Goal: Information Seeking & Learning: Learn about a topic

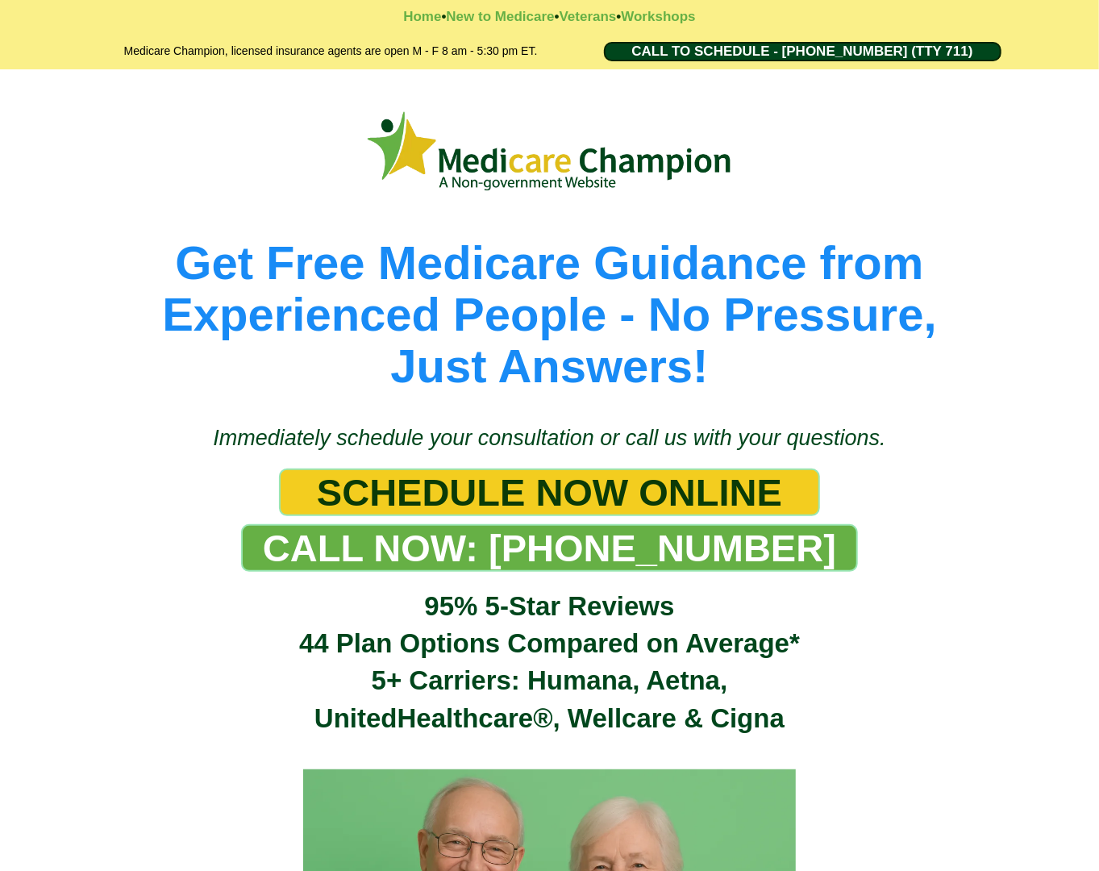
click at [113, 110] on picture at bounding box center [549, 151] width 919 height 91
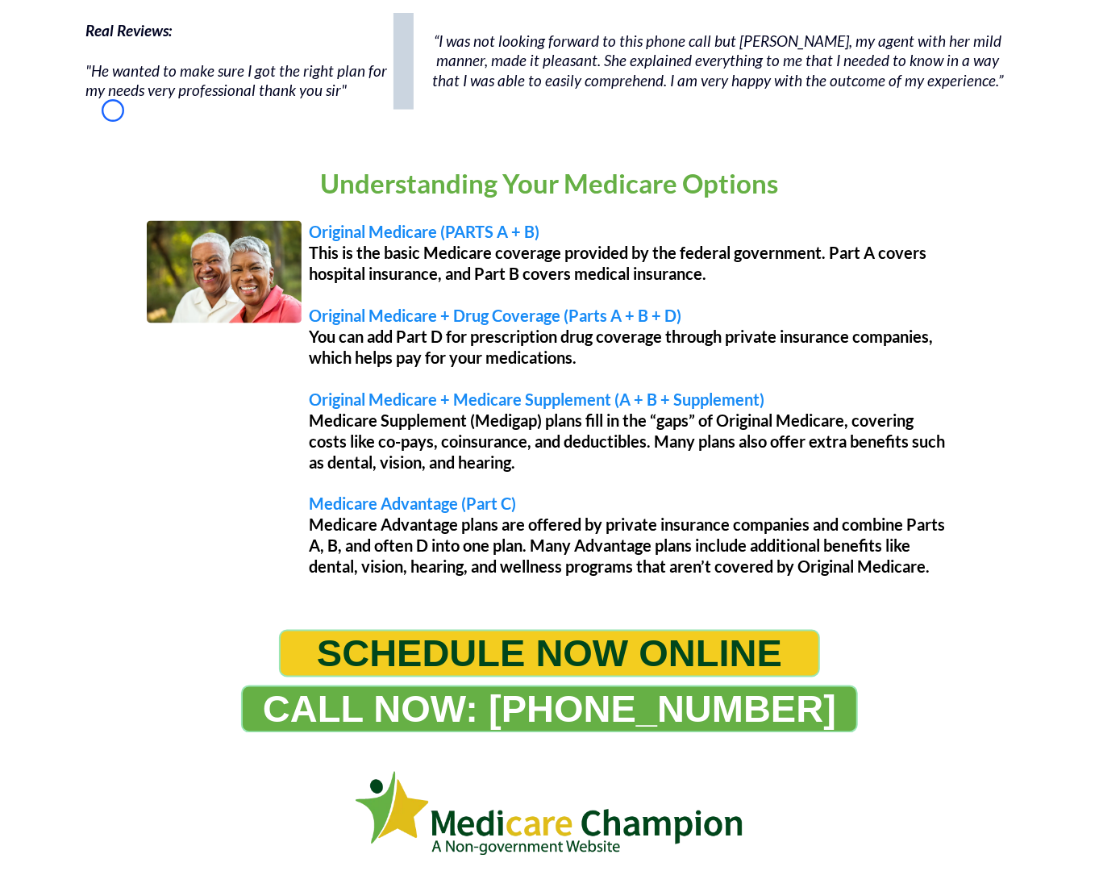
scroll to position [1252, 0]
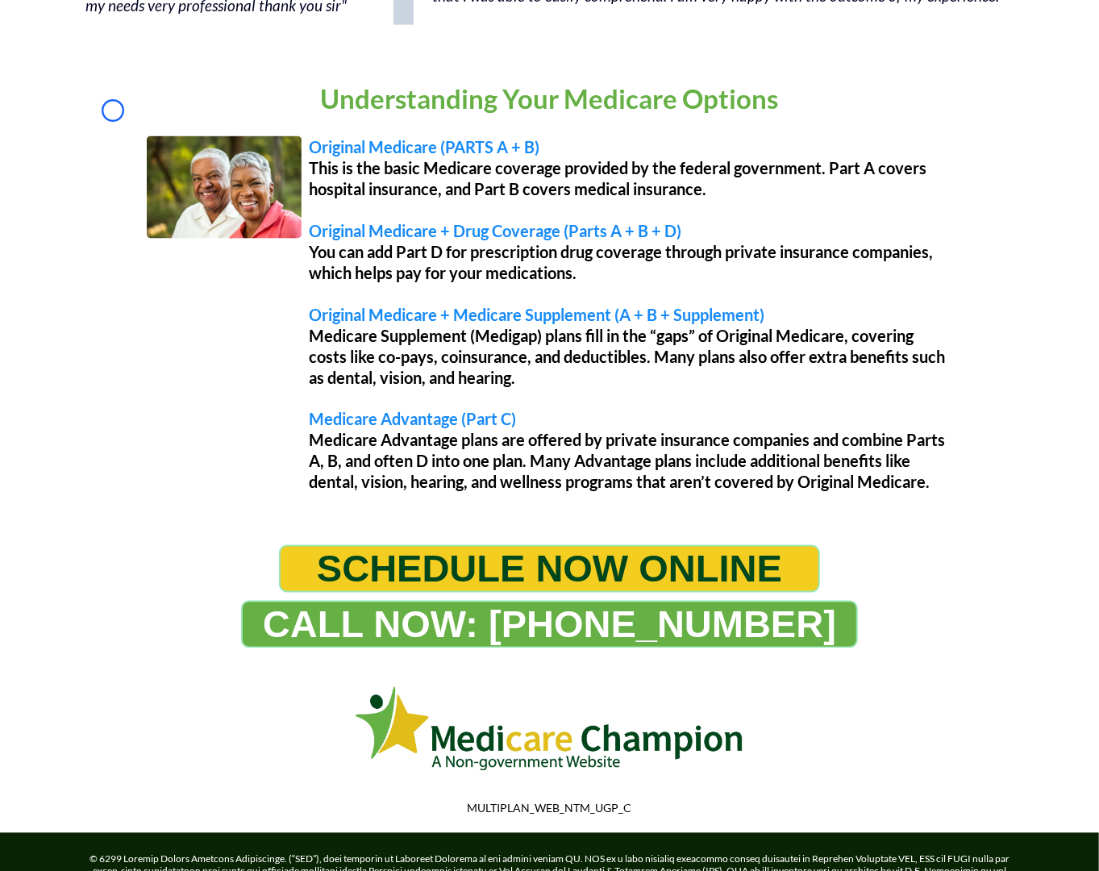
click at [113, 110] on p "Understanding Your Medicare Options" at bounding box center [549, 98] width 927 height 35
click at [156, 106] on p "Understanding Your Medicare Options" at bounding box center [549, 98] width 927 height 35
click at [115, 138] on div "Understanding Your Medicare Options Original Medicare (PARTS A + B) This is the…" at bounding box center [549, 301] width 927 height 440
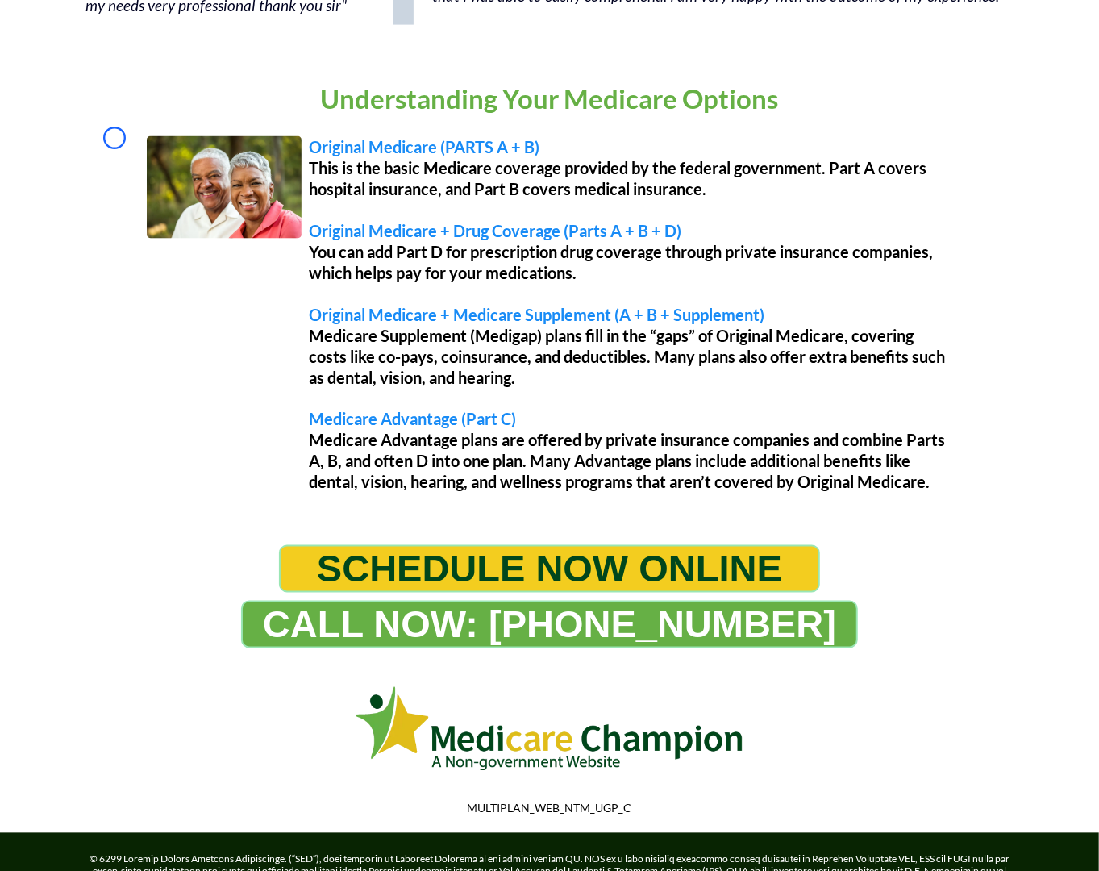
scroll to position [1469, 0]
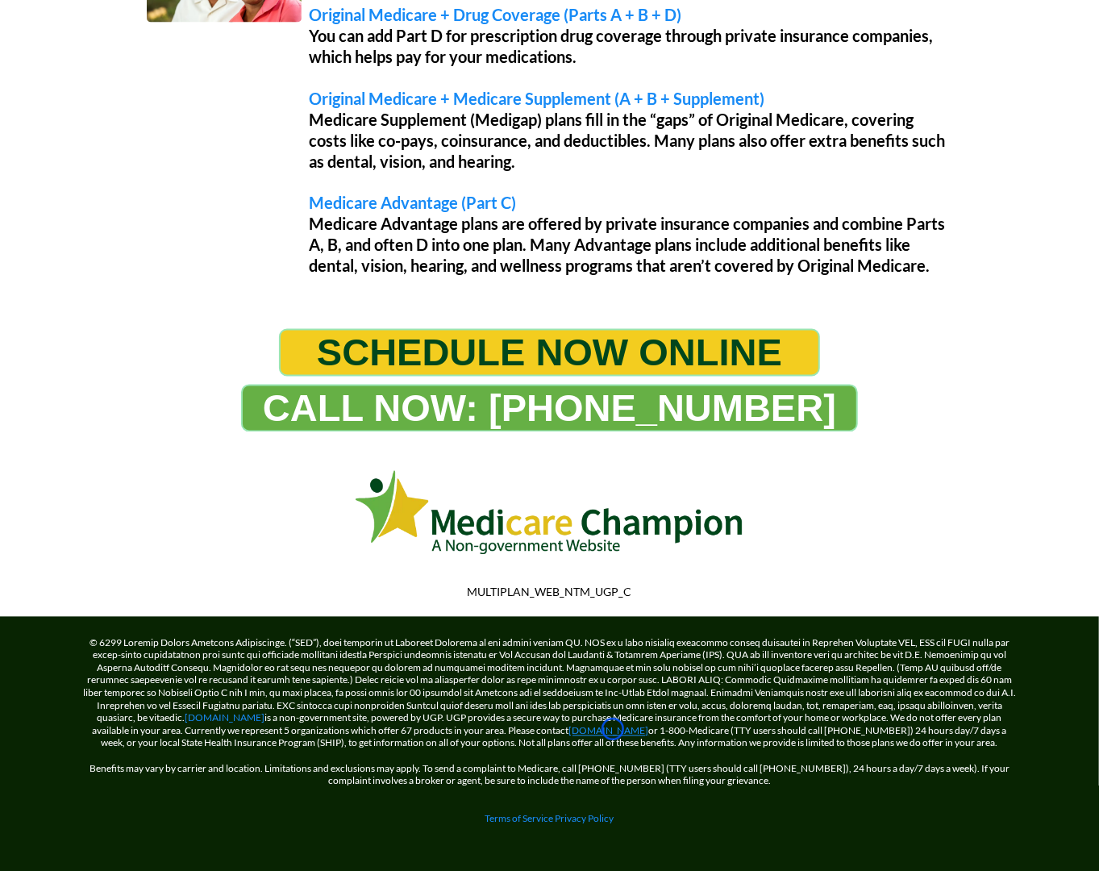
click at [613, 729] on link "[DOMAIN_NAME]" at bounding box center [609, 731] width 80 height 12
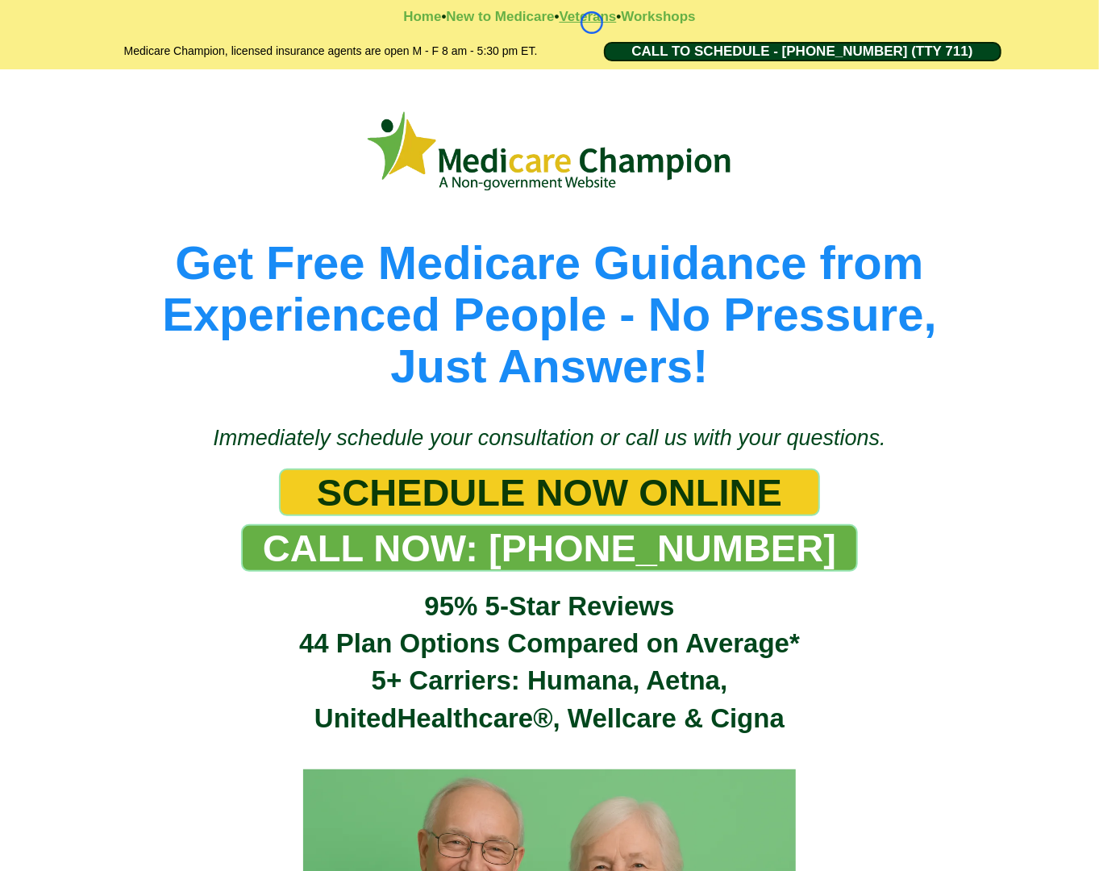
click at [592, 23] on strong "Veterans" at bounding box center [588, 16] width 57 height 15
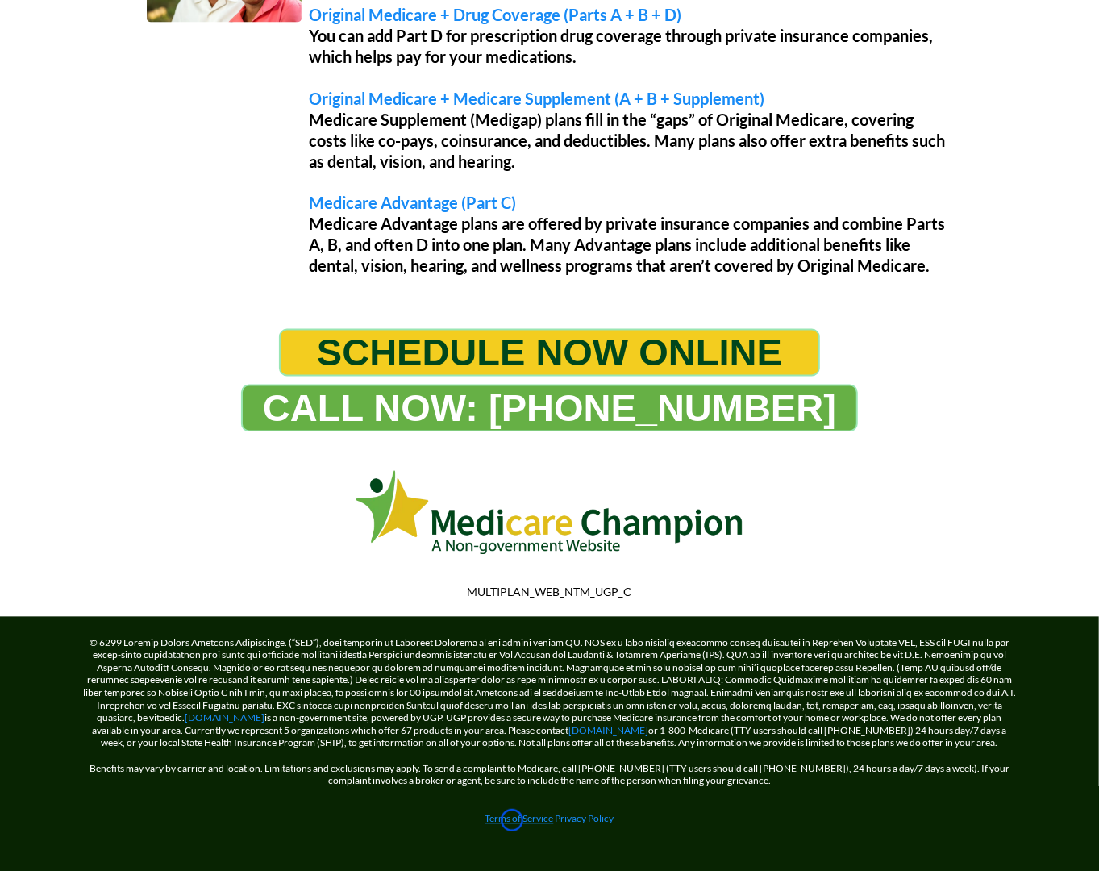
click at [512, 820] on link "Terms of Service" at bounding box center [519, 819] width 69 height 12
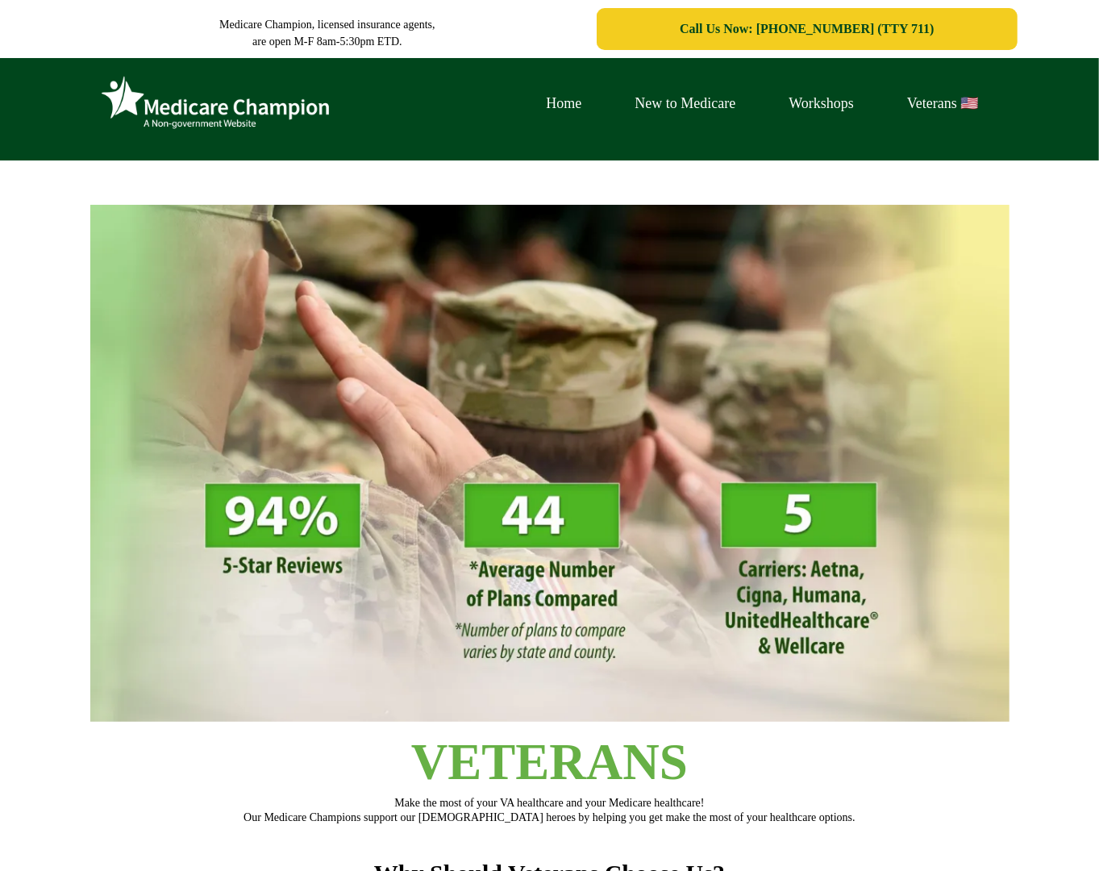
click at [110, 96] on img at bounding box center [215, 103] width 242 height 66
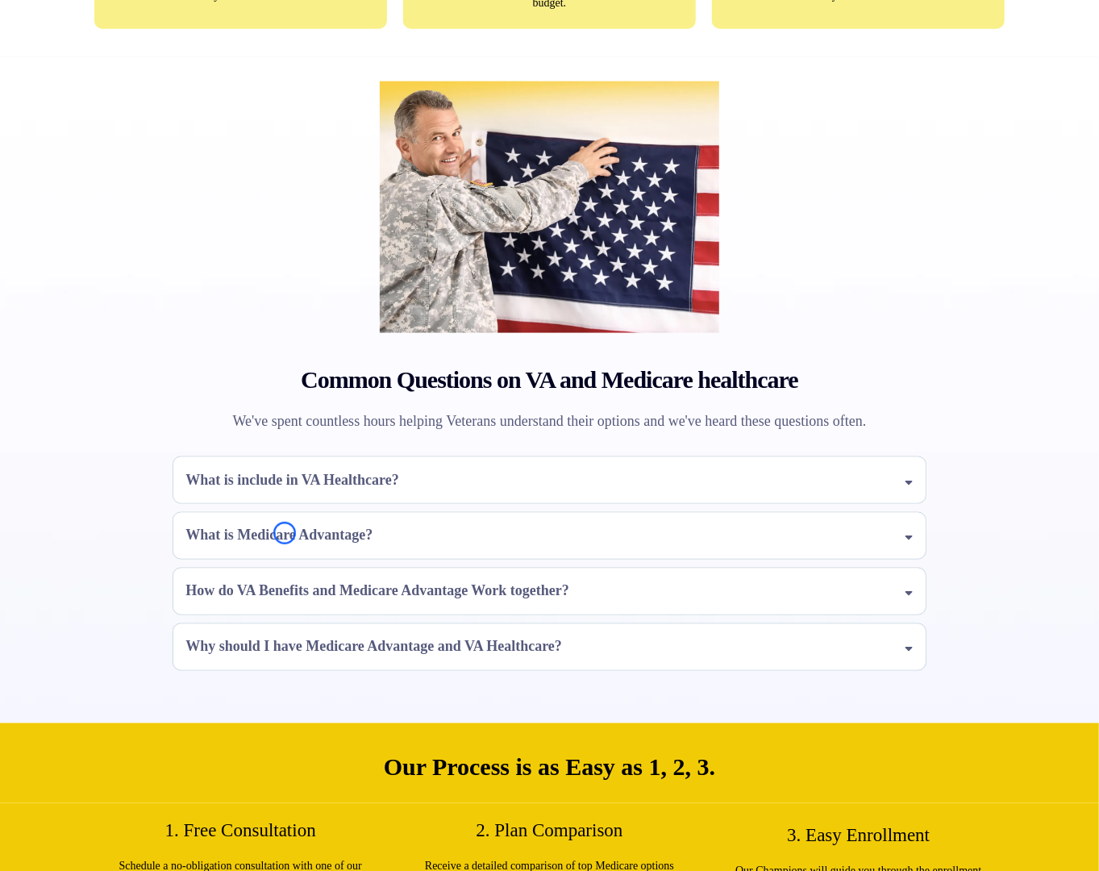
scroll to position [1257, 0]
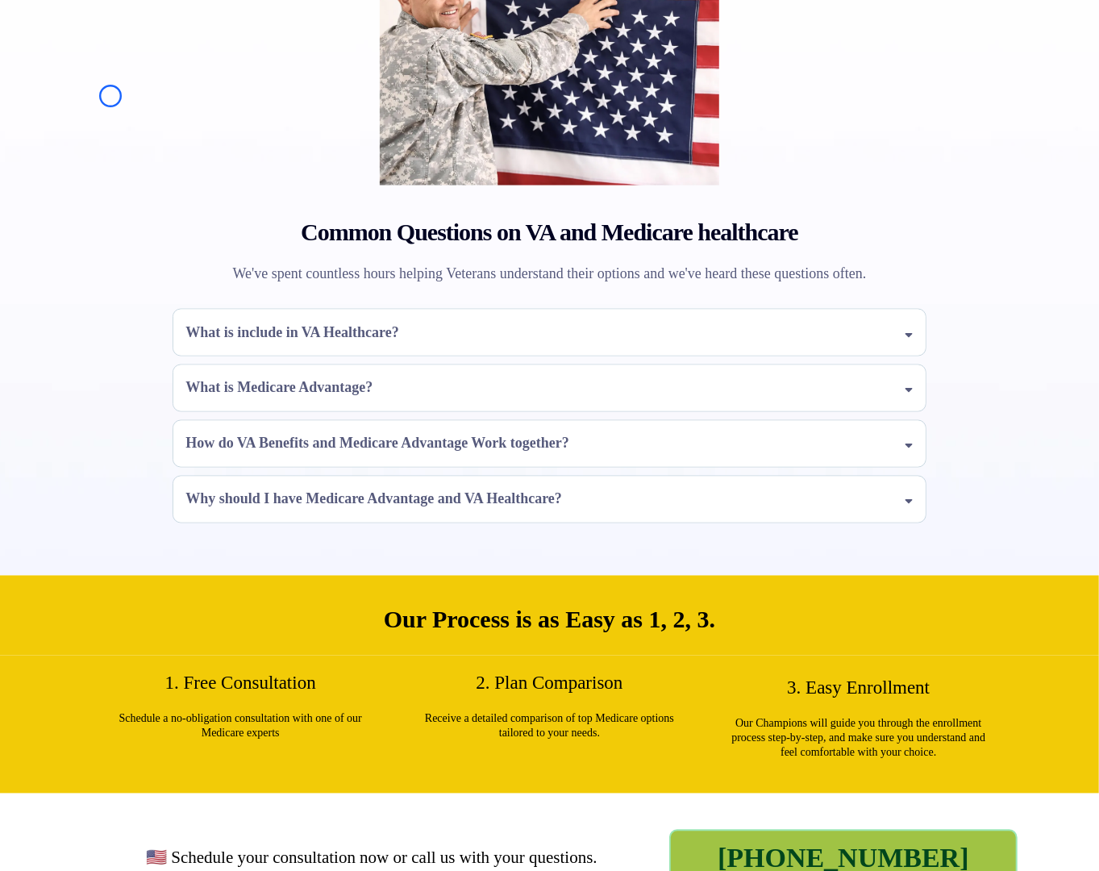
click at [110, 96] on div "Common Questions on VA and Medicare healthcare We've spent countless hours help…" at bounding box center [550, 235] width 944 height 650
